Goal: Information Seeking & Learning: Learn about a topic

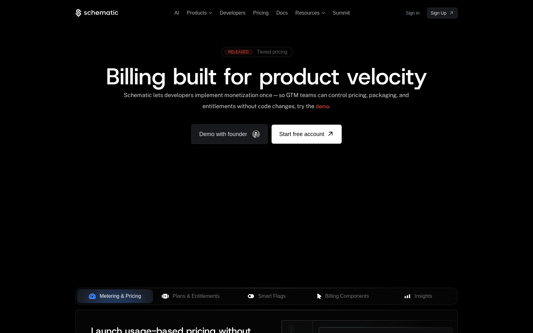
click at [283, 53] on span "Tiered pricing" at bounding box center [272, 52] width 30 height 6
click at [460, 103] on div "RELEASED Tiered pricing Billing built for product velocity Schematic lets devel…" at bounding box center [266, 93] width 413 height 151
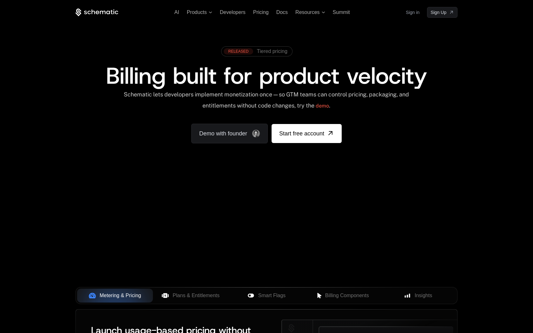
scroll to position [44, 0]
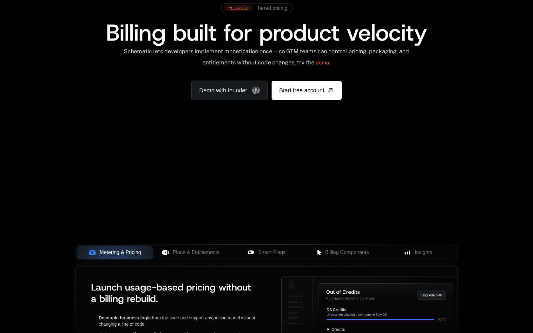
click at [195, 136] on div "AI Products Developers Pricing Docs Resources Summit Sign in Sign Up RELEASED T…" at bounding box center [266, 184] width 533 height 457
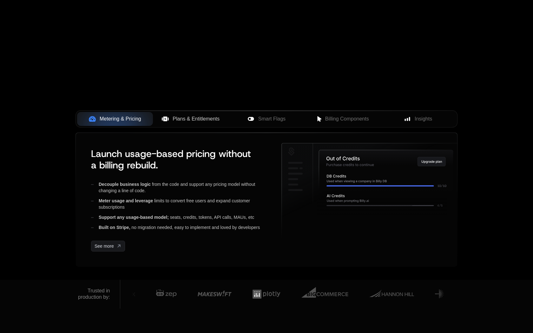
click at [195, 121] on span "Plans & Entitlements" at bounding box center [196, 119] width 47 height 8
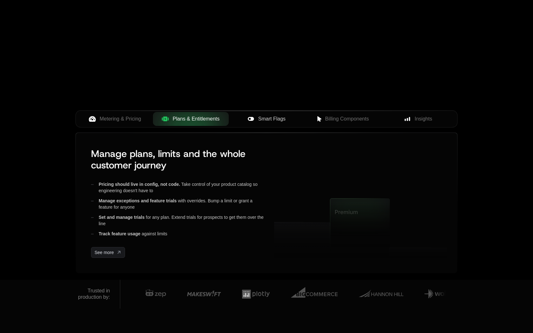
click at [273, 120] on span "Smart Flags" at bounding box center [271, 119] width 27 height 8
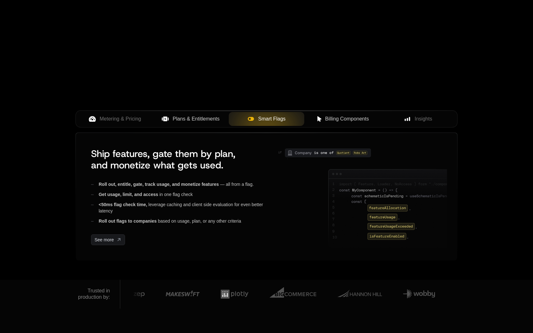
click at [342, 119] on span "Billing Components" at bounding box center [347, 119] width 44 height 8
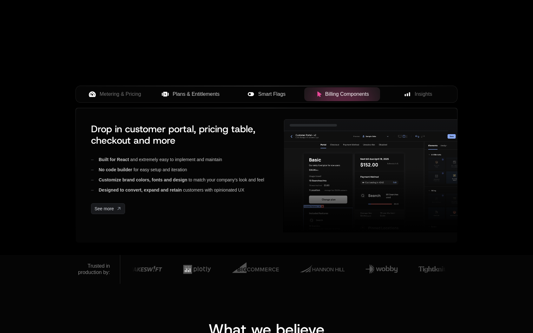
scroll to position [195, 0]
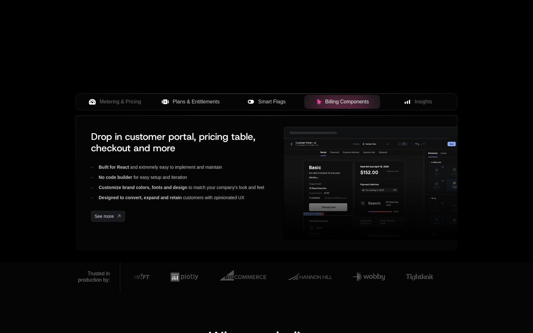
click at [281, 105] on span "Smart Flags" at bounding box center [271, 102] width 27 height 8
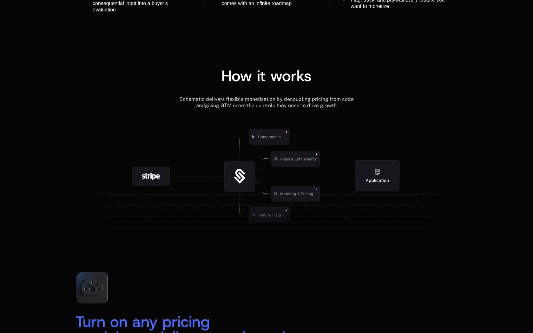
scroll to position [683, 0]
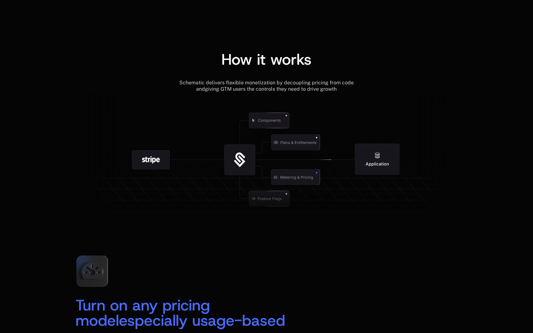
click at [249, 154] on icon at bounding box center [239, 159] width 31 height 31
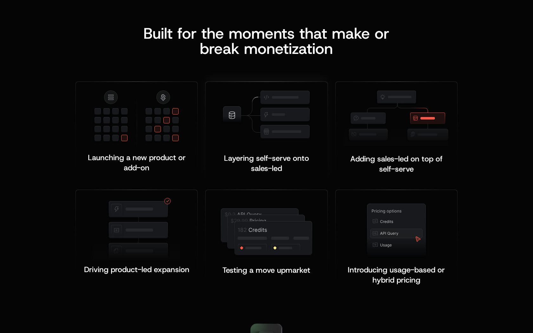
scroll to position [1190, 0]
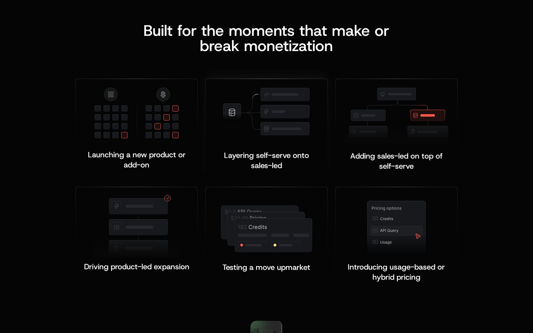
click at [300, 149] on div "Layering self-serve onto sales-led ﻿ ﻿" at bounding box center [266, 154] width 106 height 33
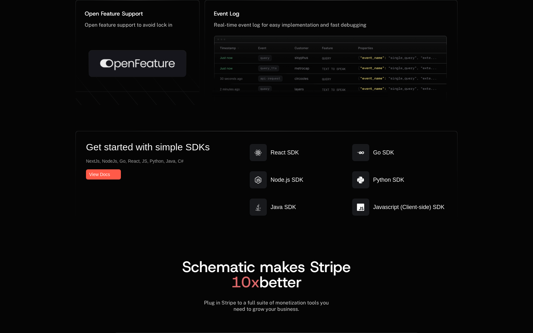
scroll to position [3274, 0]
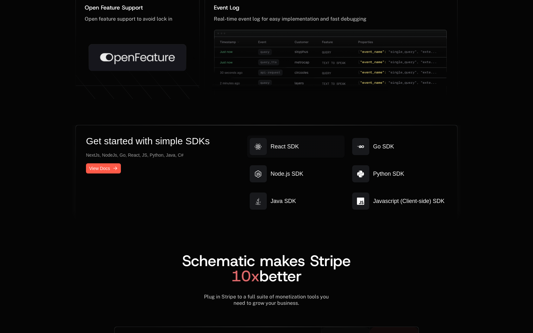
click at [332, 153] on link "React SDK" at bounding box center [295, 147] width 97 height 22
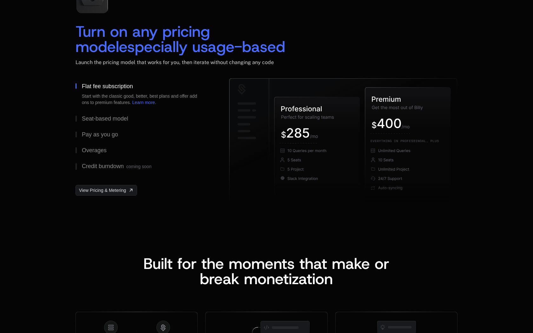
scroll to position [0, 0]
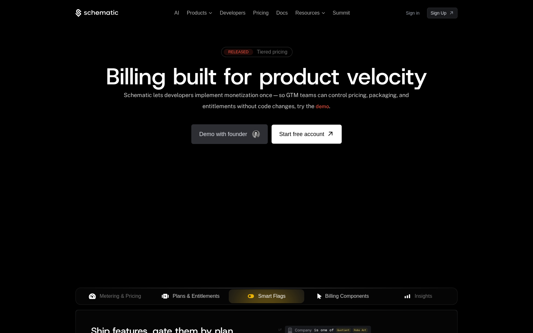
click at [245, 138] on link "Demo with founder" at bounding box center [229, 134] width 76 height 20
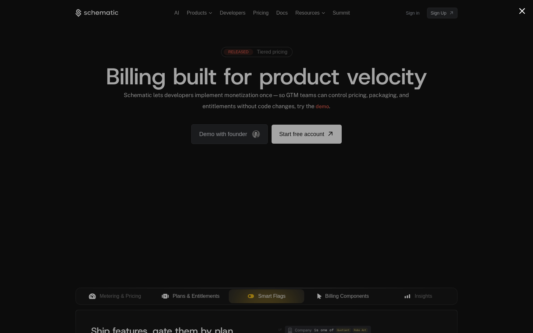
click at [520, 15] on div at bounding box center [266, 166] width 533 height 333
